Goal: Register for event/course

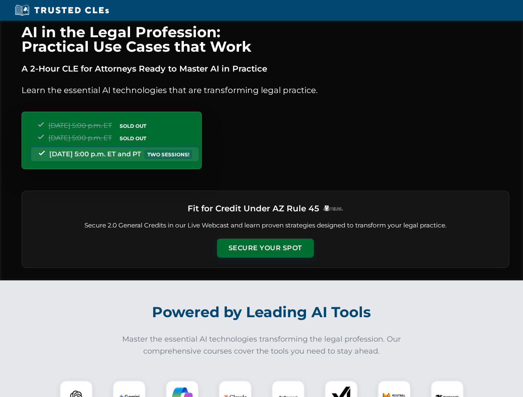
click at [265, 248] on button "Secure Your Spot" at bounding box center [265, 248] width 97 height 19
click at [76, 389] on img at bounding box center [76, 397] width 24 height 24
click at [129, 389] on img at bounding box center [129, 397] width 21 height 21
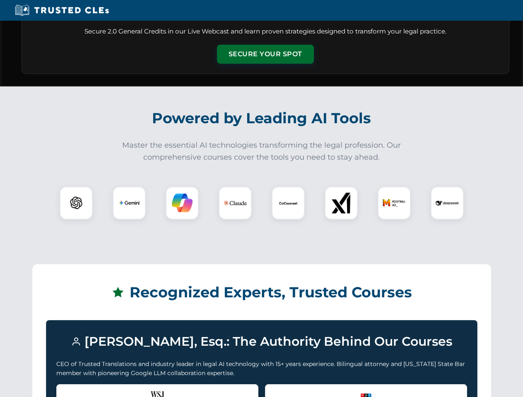
click at [182, 389] on div "Recognized by the WSJ [PERSON_NAME] was featured for his expertise in AI legal …" at bounding box center [157, 400] width 202 height 33
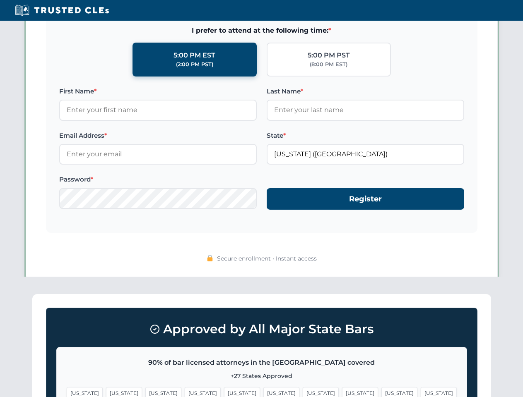
click at [381, 389] on span "[US_STATE]" at bounding box center [399, 393] width 36 height 12
